Goal: Task Accomplishment & Management: Complete application form

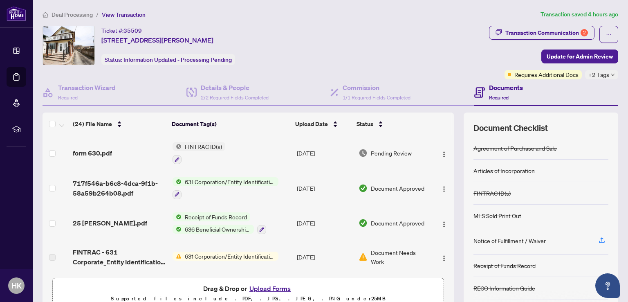
click at [269, 285] on button "Upload Forms" at bounding box center [270, 288] width 46 height 11
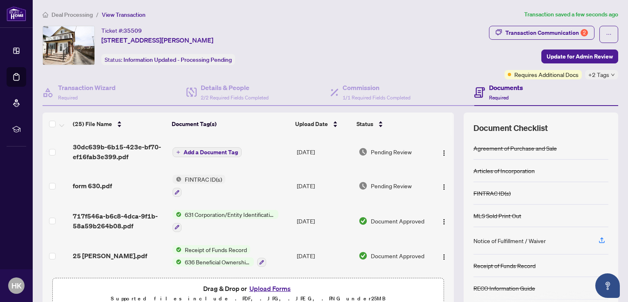
click at [221, 149] on span "Add a Document Tag" at bounding box center [210, 152] width 54 height 6
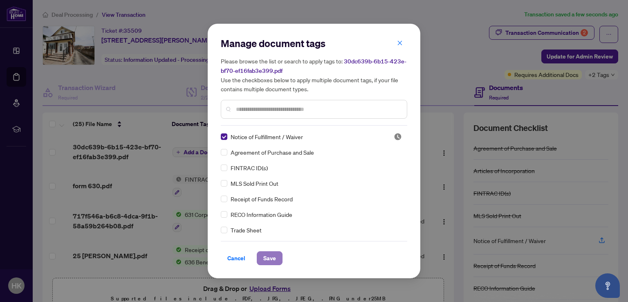
click at [269, 256] on span "Save" at bounding box center [269, 257] width 13 height 13
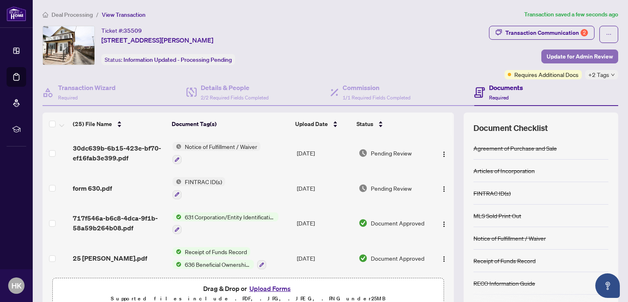
click at [570, 56] on span "Update for Admin Review" at bounding box center [579, 56] width 66 height 13
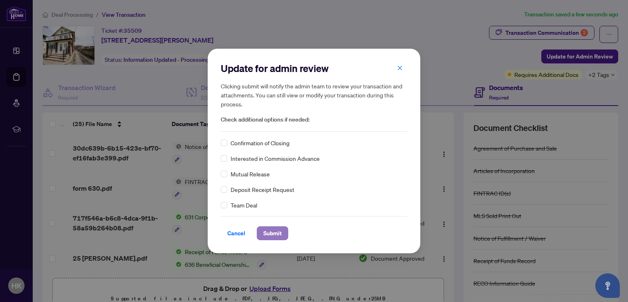
click at [268, 229] on span "Submit" at bounding box center [272, 232] width 18 height 13
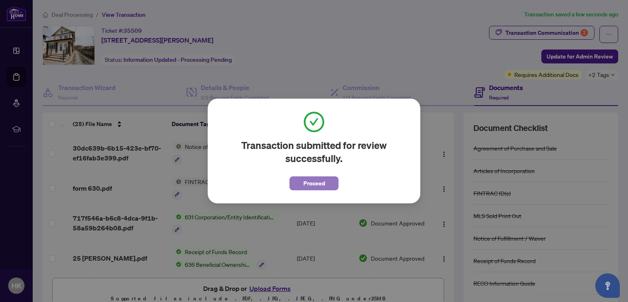
click at [314, 181] on span "Proceed" at bounding box center [314, 183] width 22 height 13
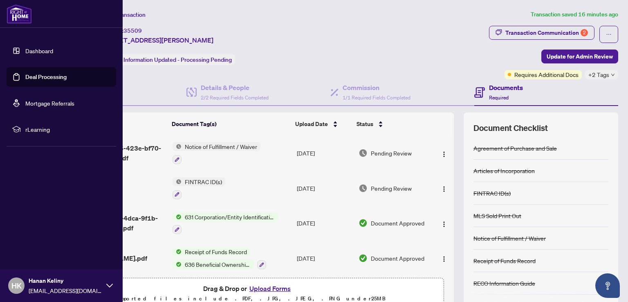
click at [25, 52] on link "Dashboard" at bounding box center [39, 50] width 28 height 7
